Goal: Task Accomplishment & Management: Complete application form

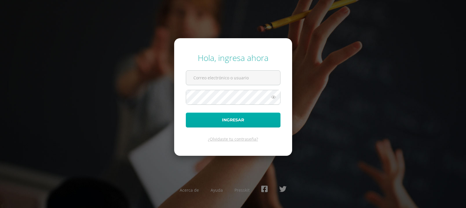
type input "[PERSON_NAME][EMAIL_ADDRESS][PERSON_NAME][DOMAIN_NAME]"
drag, startPoint x: 227, startPoint y: 117, endPoint x: 230, endPoint y: 118, distance: 3.0
click at [229, 118] on button "Ingresar" at bounding box center [233, 119] width 95 height 15
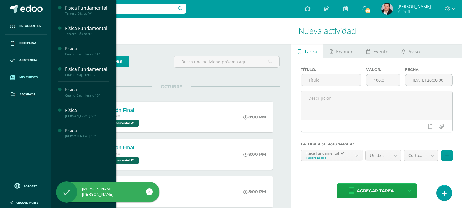
click at [29, 75] on span "Mis cursos" at bounding box center [28, 77] width 19 height 5
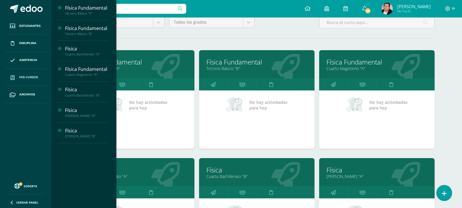
scroll to position [87, 0]
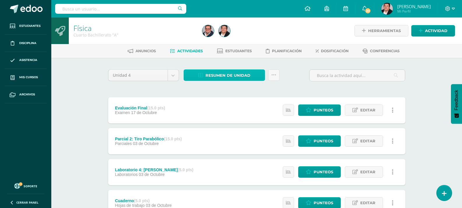
click at [232, 75] on span "Resumen de unidad" at bounding box center [227, 75] width 45 height 11
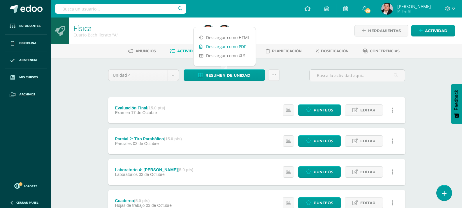
click at [232, 46] on link "Descargar como PDF" at bounding box center [224, 46] width 62 height 9
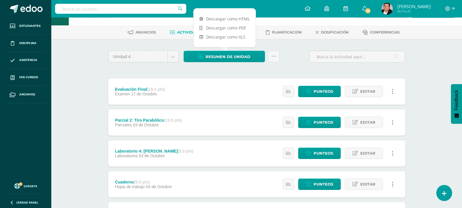
scroll to position [29, 0]
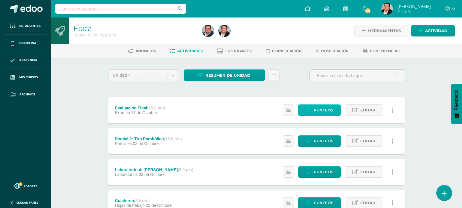
click at [321, 110] on span "Punteos" at bounding box center [324, 110] width 20 height 11
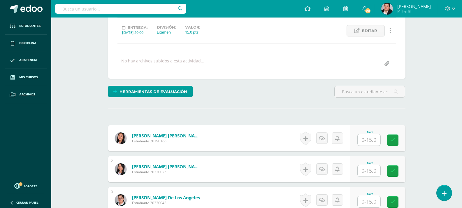
scroll to position [88, 0]
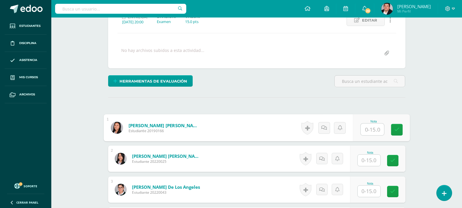
click at [367, 130] on input "text" at bounding box center [371, 130] width 23 height 12
type input "10"
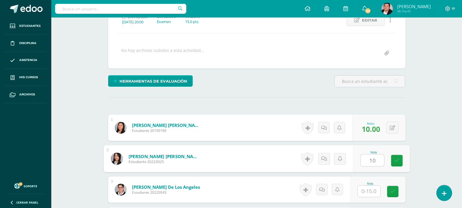
type input "10"
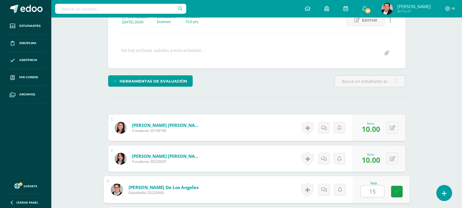
type input "15"
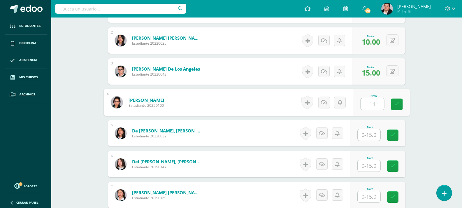
type input "11"
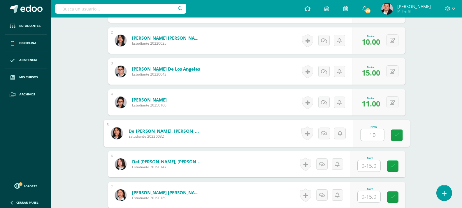
type input "10"
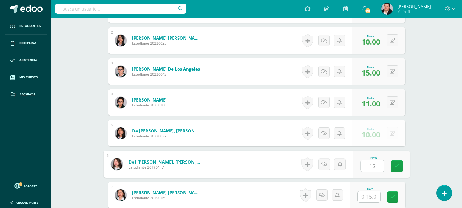
type input "12"
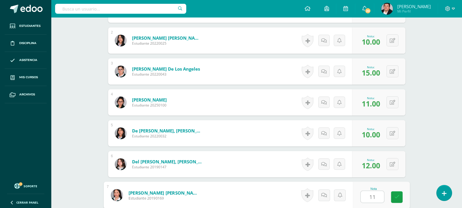
type input "11"
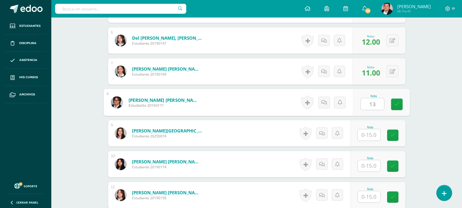
type input "13"
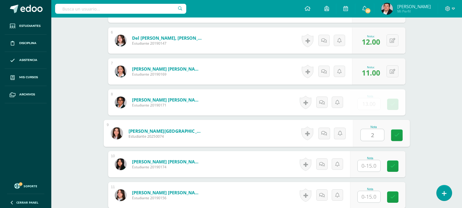
type input "2"
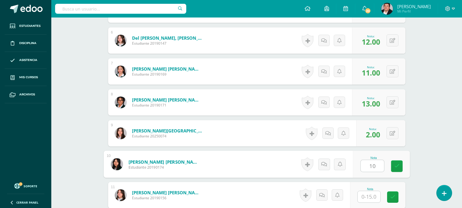
type input "10"
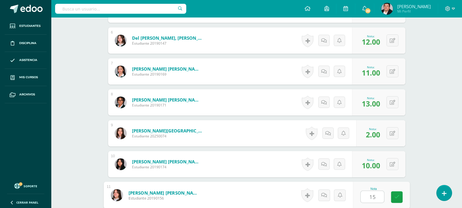
type input "15"
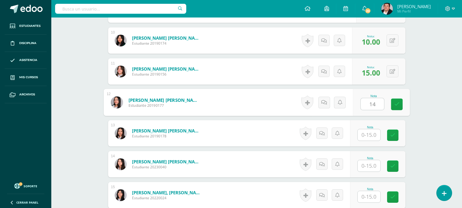
type input "14"
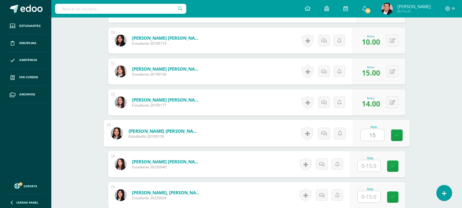
type input "15"
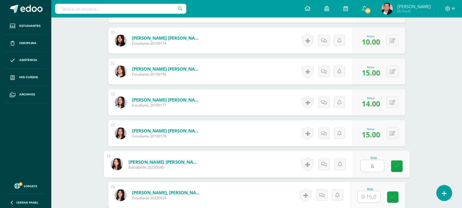
type input "6"
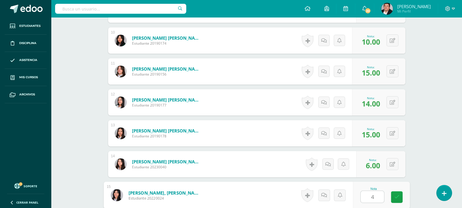
type input "4"
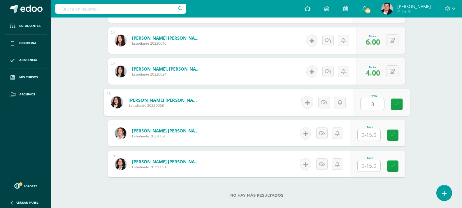
type input "3"
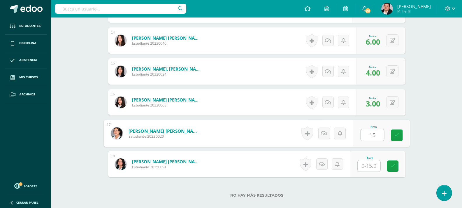
type input "15"
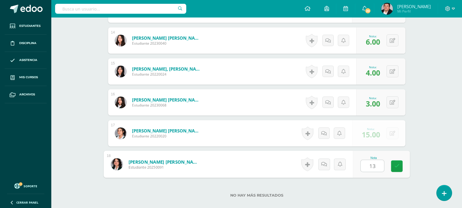
type input "13"
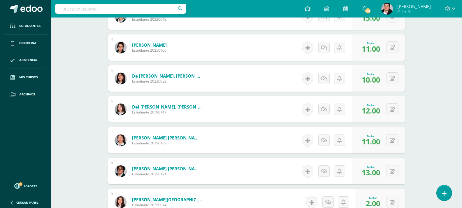
scroll to position [263, 0]
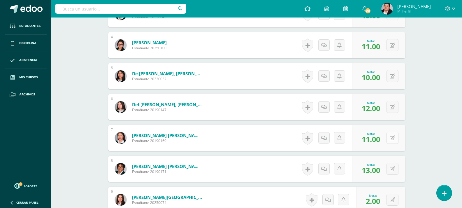
click at [390, 137] on button at bounding box center [392, 138] width 12 height 12
type input "12"
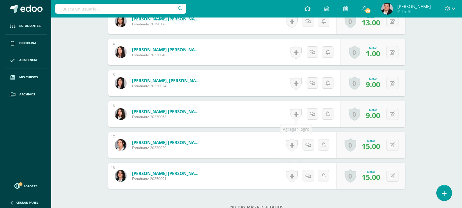
scroll to position [554, 0]
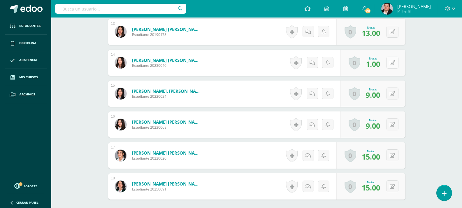
click at [389, 62] on div "0 [GEOGRAPHIC_DATA] Logros obtenidos Aún no hay logros agregados Nota: 1.00" at bounding box center [372, 63] width 65 height 26
click at [394, 65] on button at bounding box center [396, 63] width 12 height 12
type input "15"
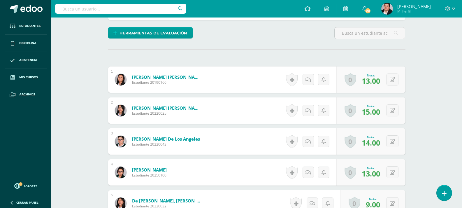
scroll to position [147, 0]
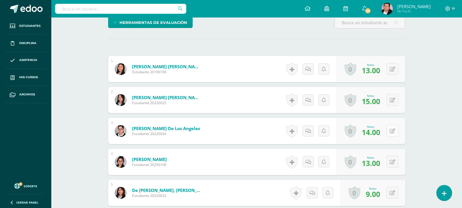
click at [394, 131] on icon at bounding box center [393, 130] width 6 height 5
type input "15"
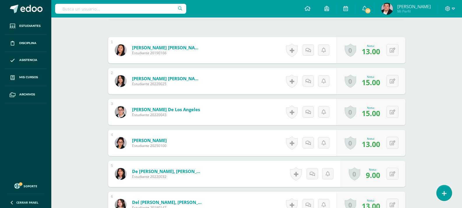
scroll to position [176, 0]
